Goal: Find specific page/section: Find specific page/section

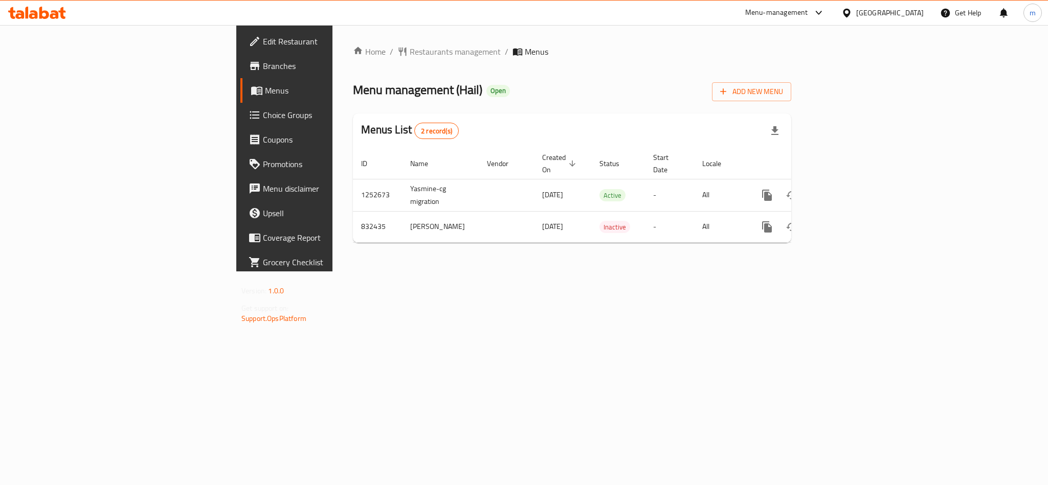
click at [54, 14] on icon at bounding box center [54, 14] width 9 height 9
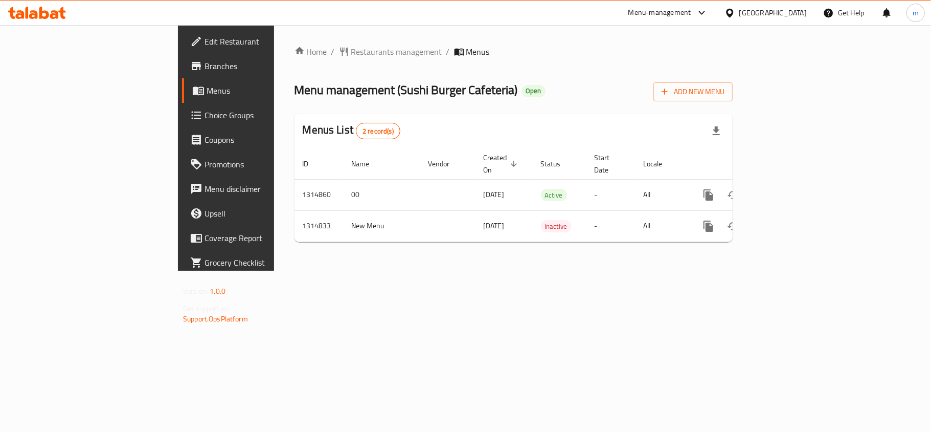
click at [459, 271] on div "Home / Restaurants management / Menus Menu management ( Sushi Burger Cafeteria …" at bounding box center [513, 148] width 479 height 246
click at [59, 18] on icon at bounding box center [37, 13] width 58 height 12
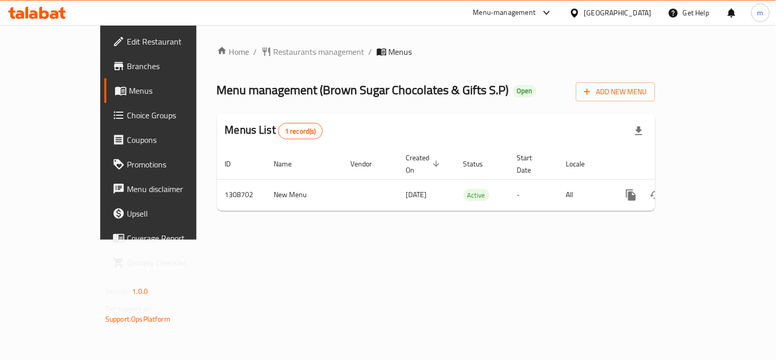
click at [43, 11] on icon at bounding box center [37, 13] width 58 height 12
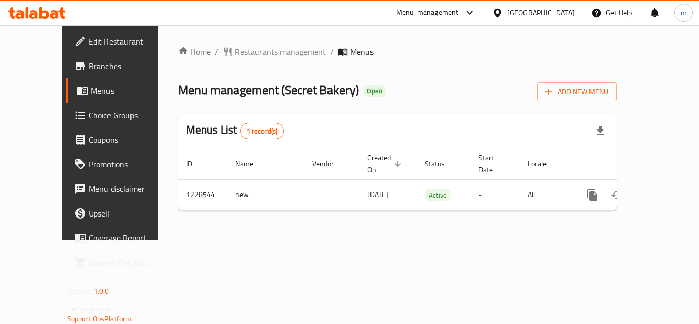
click at [48, 16] on icon at bounding box center [44, 13] width 10 height 12
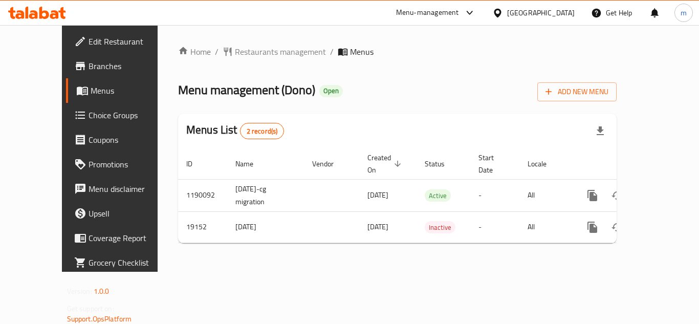
click at [431, 106] on div "Home / Restaurants management / Menus Menu management ( Dono ) Open Add New Men…" at bounding box center [397, 149] width 438 height 206
click at [23, 10] on icon at bounding box center [37, 13] width 58 height 12
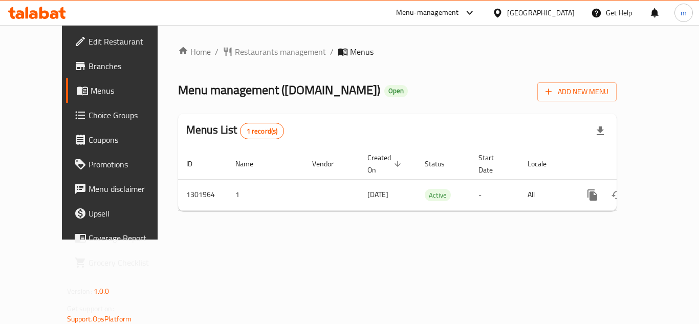
click at [45, 17] on icon at bounding box center [44, 13] width 10 height 12
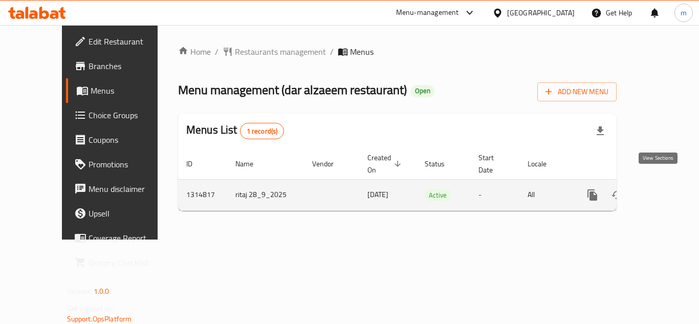
click at [660, 189] on icon "enhanced table" at bounding box center [666, 195] width 12 height 12
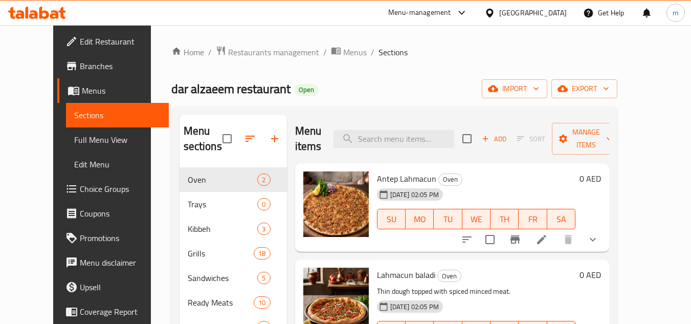
click at [28, 11] on icon at bounding box center [27, 13] width 3 height 12
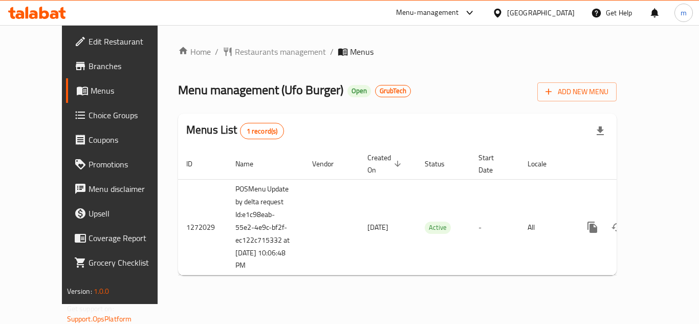
click at [39, 12] on icon at bounding box center [44, 13] width 10 height 12
